Goal: Navigation & Orientation: Understand site structure

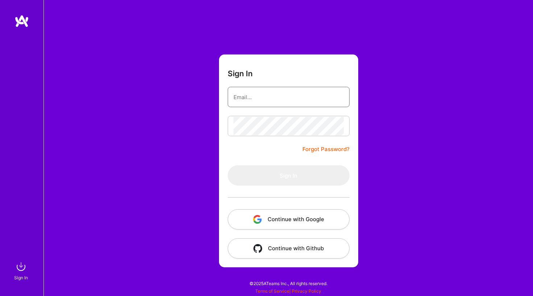
type input "[EMAIL_ADDRESS][DOMAIN_NAME]"
click at [289, 175] on button "Sign In" at bounding box center [289, 175] width 122 height 20
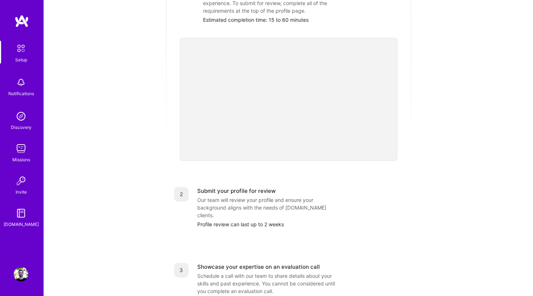
scroll to position [38, 0]
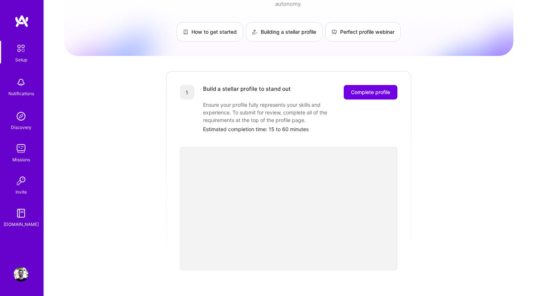
click at [26, 84] on img at bounding box center [21, 82] width 15 height 15
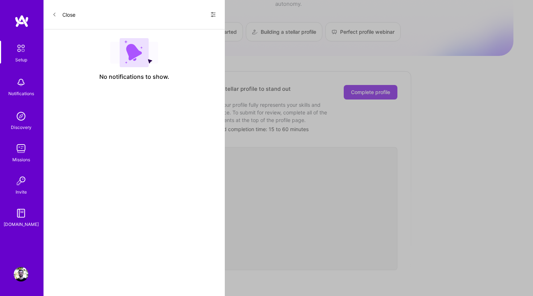
click at [22, 114] on img at bounding box center [21, 116] width 15 height 15
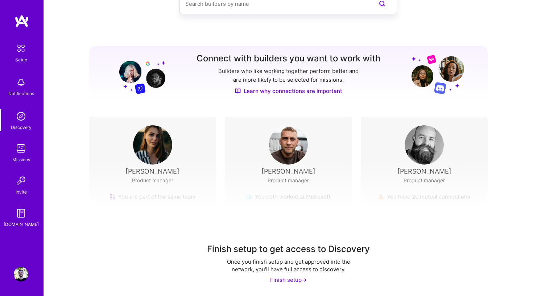
scroll to position [51, 0]
click at [21, 151] on img at bounding box center [21, 148] width 15 height 15
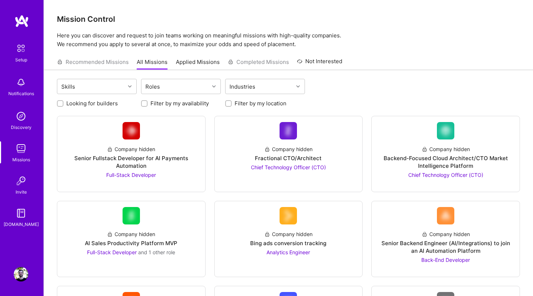
click at [20, 184] on img at bounding box center [21, 180] width 15 height 15
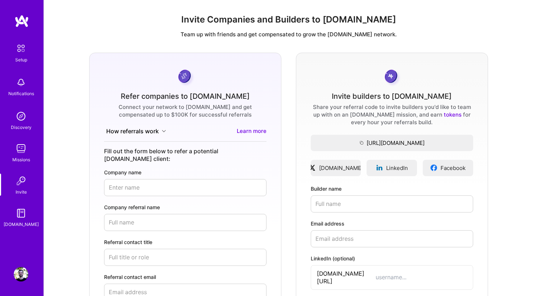
click at [24, 216] on img at bounding box center [21, 213] width 15 height 15
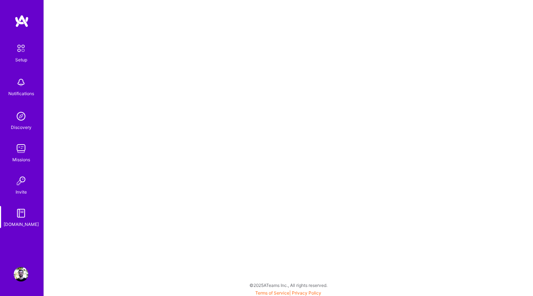
click at [21, 146] on img at bounding box center [21, 148] width 15 height 15
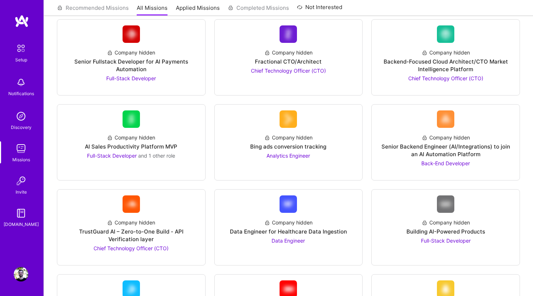
scroll to position [111, 0]
